Goal: Check status

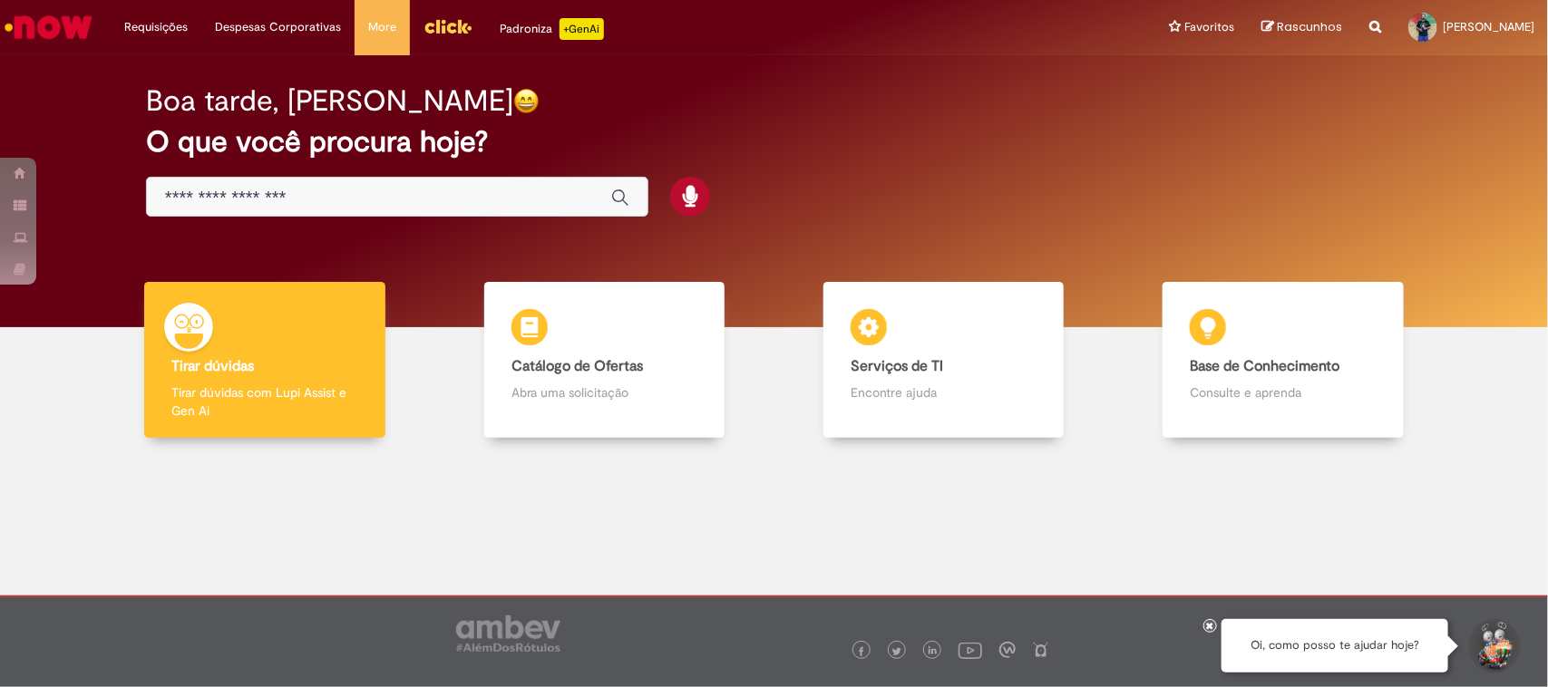
click at [51, 25] on img "Ir para a Homepage" at bounding box center [48, 27] width 93 height 36
click at [142, 20] on li "Requisições Exibir Todas as Solicitações" at bounding box center [156, 27] width 91 height 54
click at [193, 73] on link "Exibir Todas as Solicitações" at bounding box center [212, 73] width 200 height 20
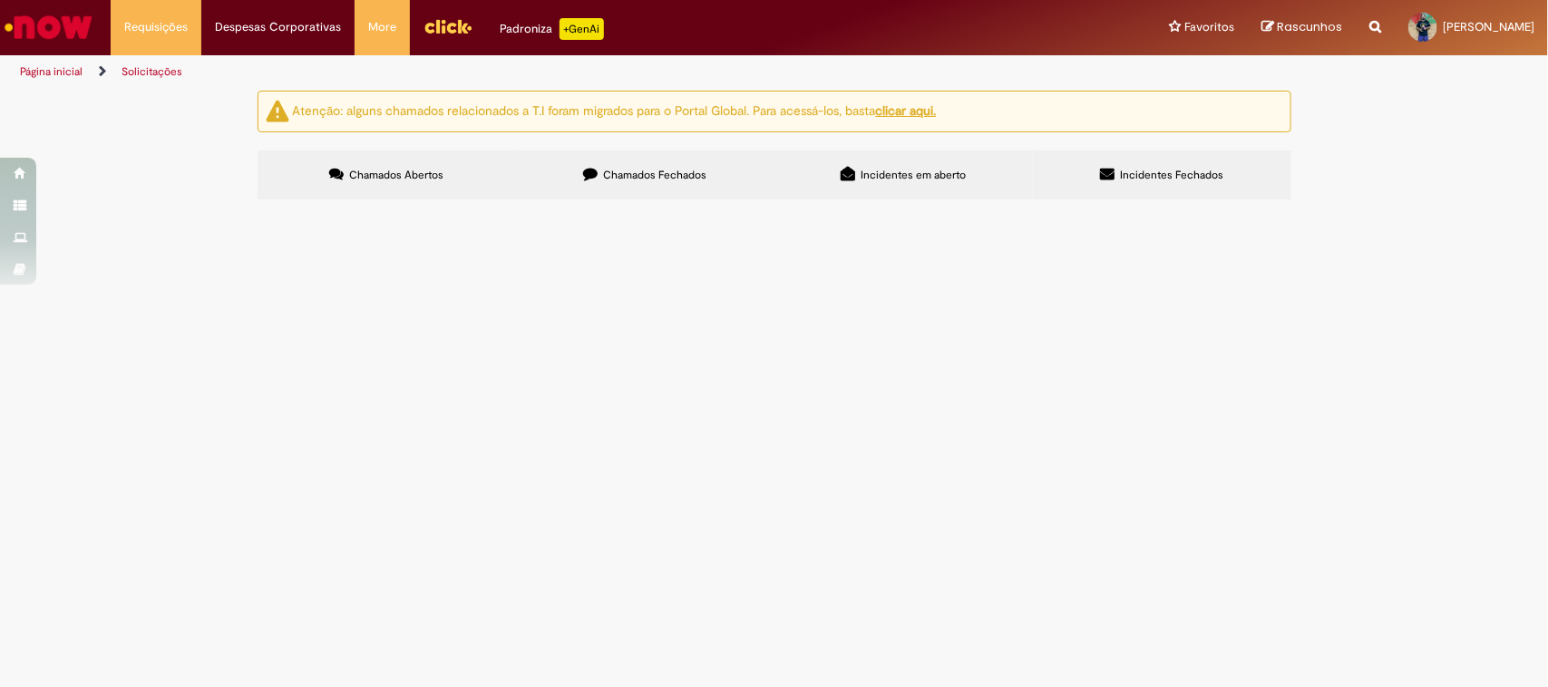
click at [410, 175] on span "Chamados Abertos" at bounding box center [396, 175] width 94 height 15
click at [0, 0] on button at bounding box center [0, 0] width 0 height 0
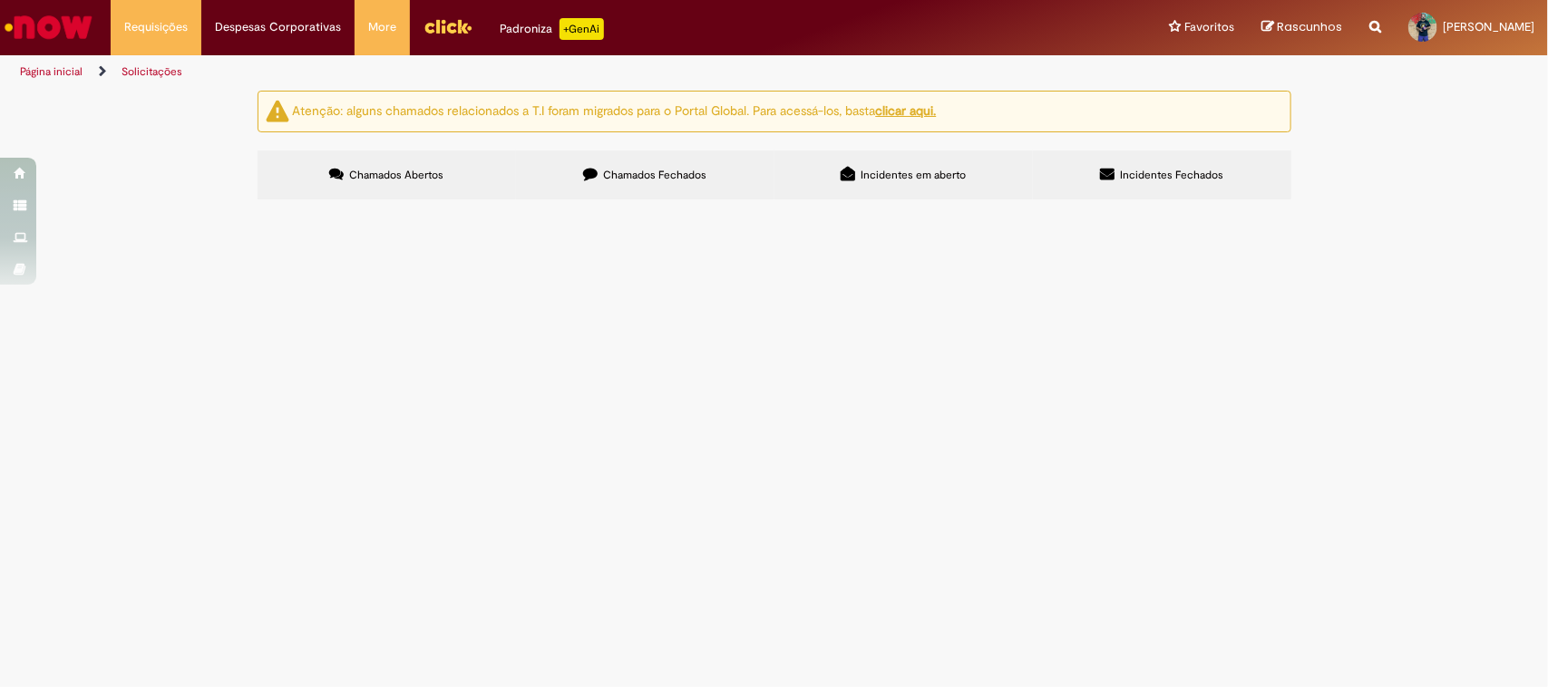
click at [0, 0] on button at bounding box center [0, 0] width 0 height 0
click at [678, 170] on span "Chamados Fechados" at bounding box center [654, 175] width 103 height 15
click at [0, 0] on div at bounding box center [0, 0] width 0 height 0
click at [388, 164] on label "Chamados Abertos" at bounding box center [387, 175] width 258 height 49
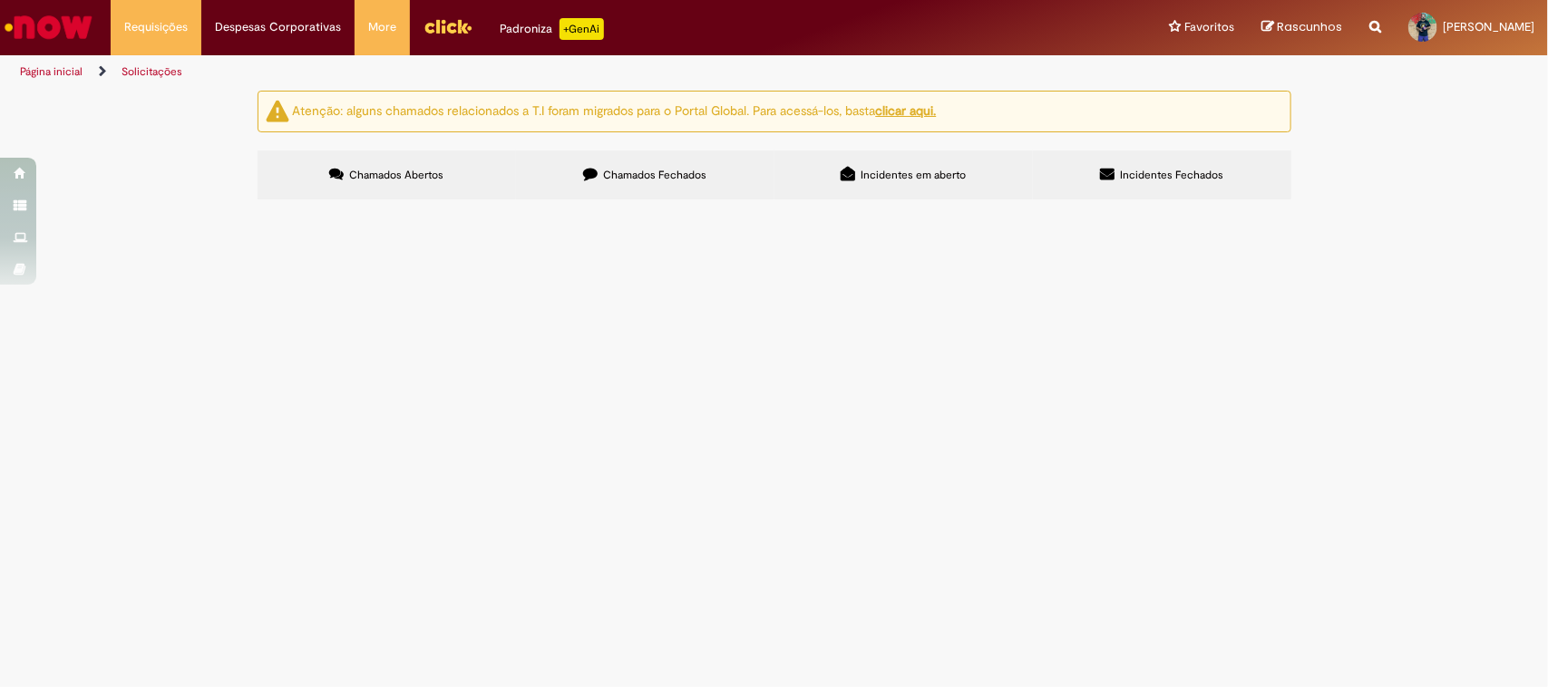
click at [0, 0] on span at bounding box center [0, 0] width 0 height 0
click at [1167, 166] on label "Incidentes Fechados" at bounding box center [1162, 175] width 258 height 49
click at [910, 170] on span "Incidentes em aberto" at bounding box center [913, 175] width 105 height 15
click at [364, 165] on label "Chamados Abertos" at bounding box center [387, 175] width 258 height 49
click at [608, 112] on ng-bind-html "Atenção: alguns chamados relacionados a T.I foram migrados para o Portal Global…" at bounding box center [615, 110] width 644 height 16
